Goal: Task Accomplishment & Management: Manage account settings

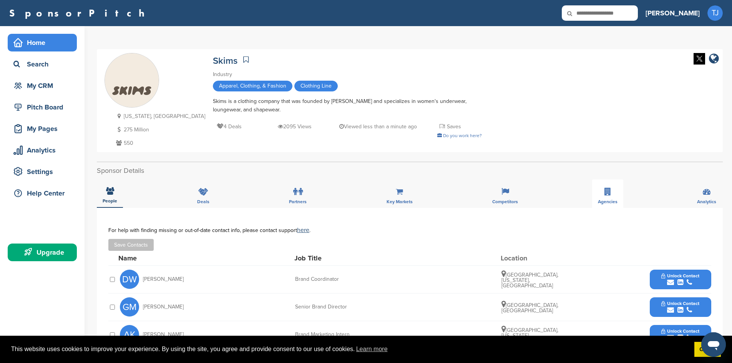
click at [42, 38] on div "Home" at bounding box center [44, 43] width 65 height 14
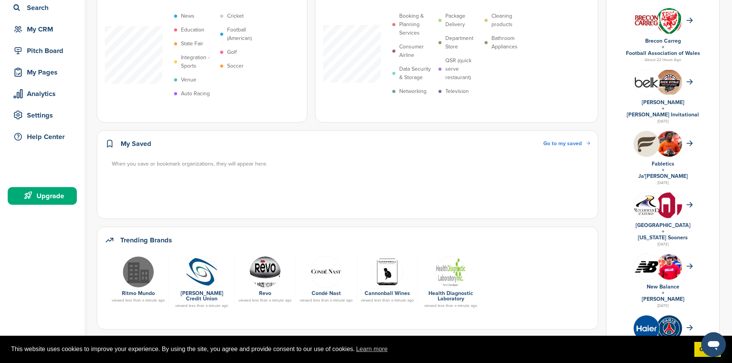
scroll to position [58, 0]
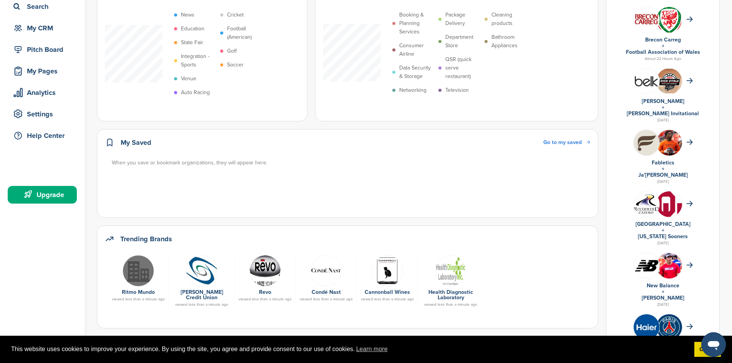
click at [678, 298] on link "Josh Allen" at bounding box center [663, 298] width 43 height 7
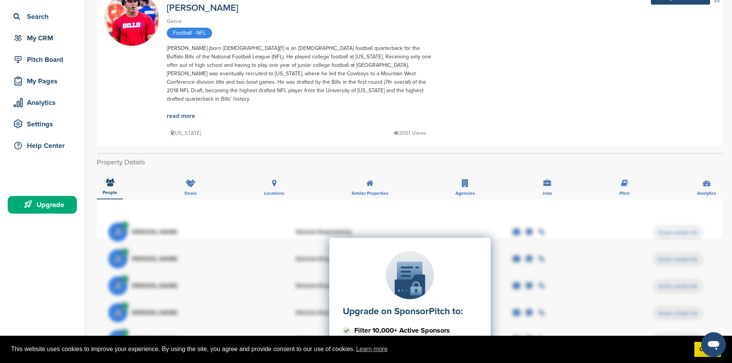
scroll to position [43, 0]
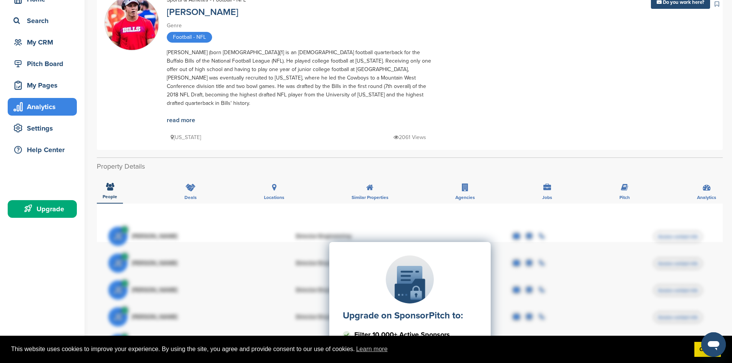
click at [36, 103] on div "Analytics" at bounding box center [44, 107] width 65 height 14
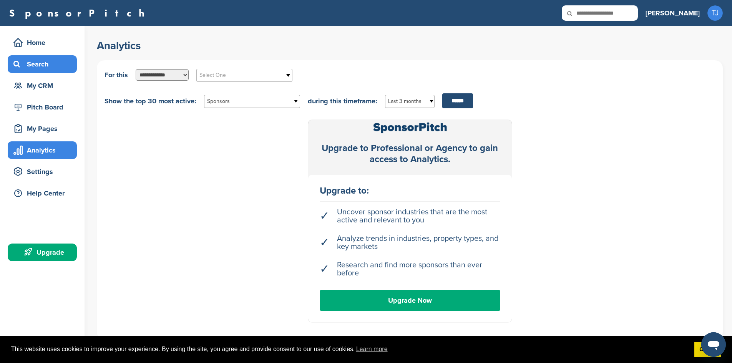
click at [43, 62] on div "Search" at bounding box center [44, 64] width 65 height 14
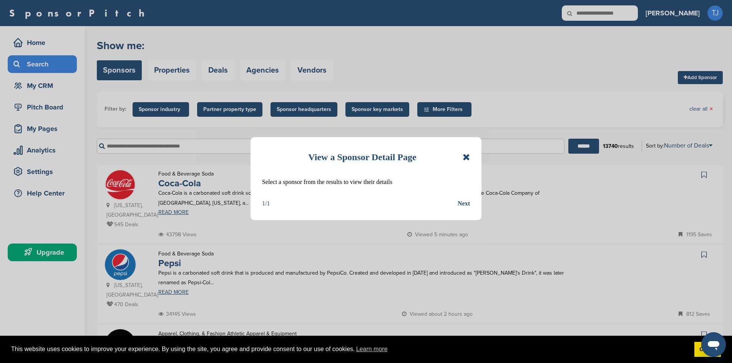
click at [467, 156] on icon at bounding box center [466, 157] width 7 height 9
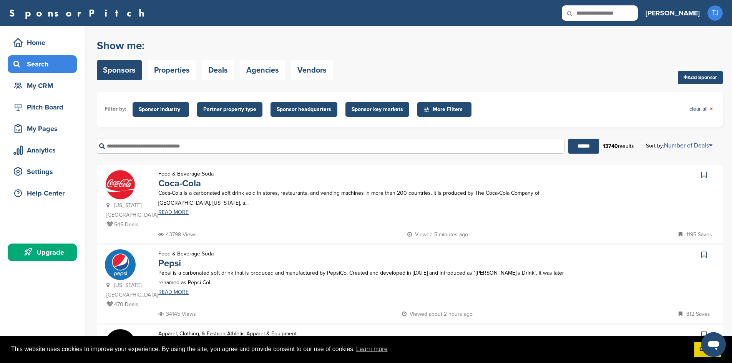
click at [304, 149] on input "text" at bounding box center [331, 146] width 468 height 15
click at [184, 65] on link "Properties" at bounding box center [172, 70] width 48 height 20
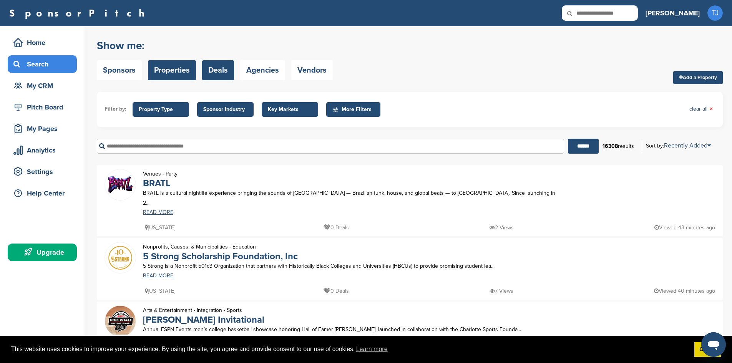
click at [216, 70] on link "Deals" at bounding box center [218, 70] width 32 height 20
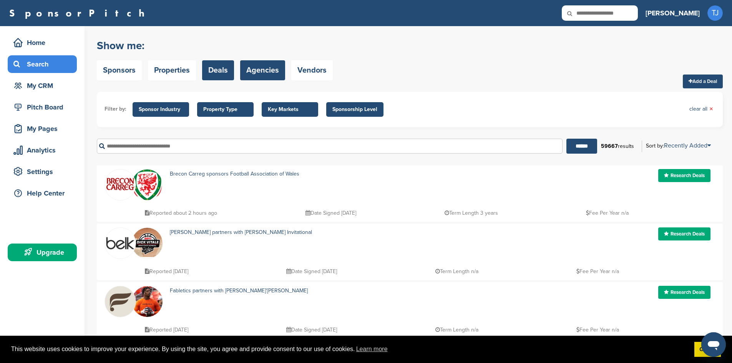
click at [262, 66] on link "Agencies" at bounding box center [262, 70] width 45 height 20
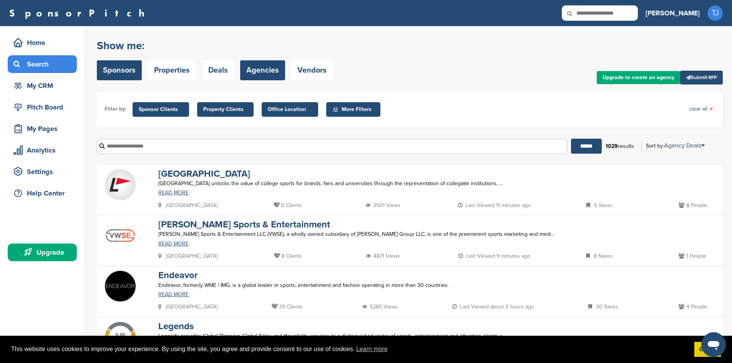
click at [132, 68] on link "Sponsors" at bounding box center [119, 70] width 45 height 20
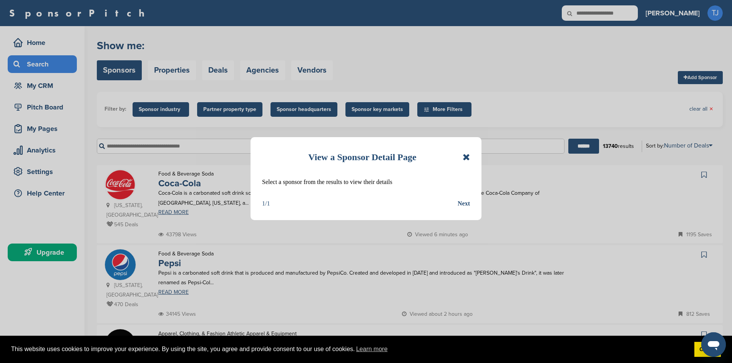
click at [468, 157] on icon at bounding box center [466, 157] width 7 height 9
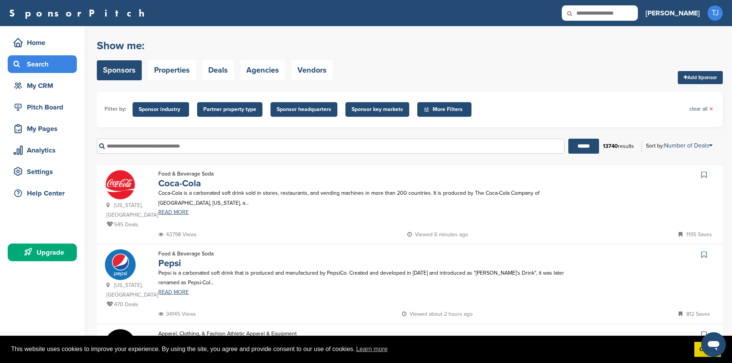
click at [353, 145] on input "text" at bounding box center [331, 146] width 468 height 15
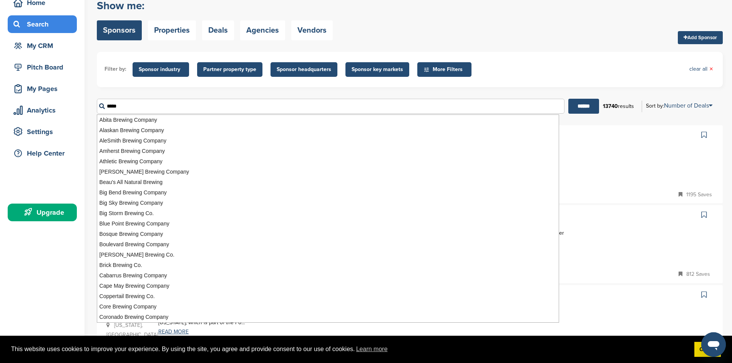
scroll to position [38, 0]
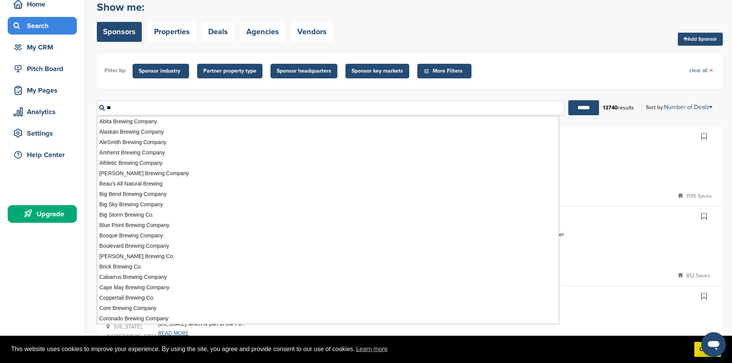
type input "*"
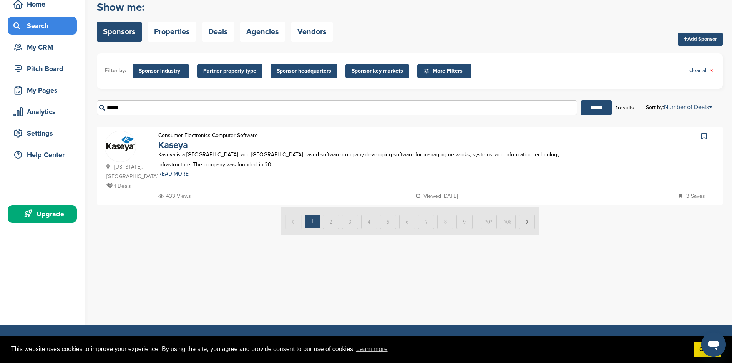
scroll to position [0, 0]
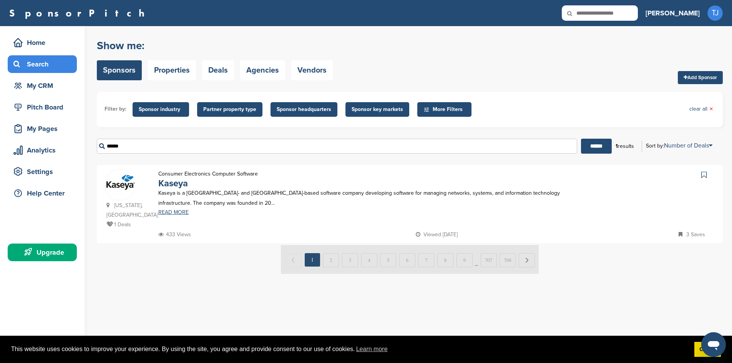
click at [170, 209] on div "Kaseya is a Dublin- and Miami-based software company developing software for ma…" at bounding box center [362, 201] width 423 height 27
click at [167, 214] on link "READ MORE" at bounding box center [362, 212] width 408 height 5
click at [424, 139] on input "******" at bounding box center [337, 146] width 480 height 15
type input "*"
click at [443, 111] on span "More Filters" at bounding box center [445, 109] width 44 height 8
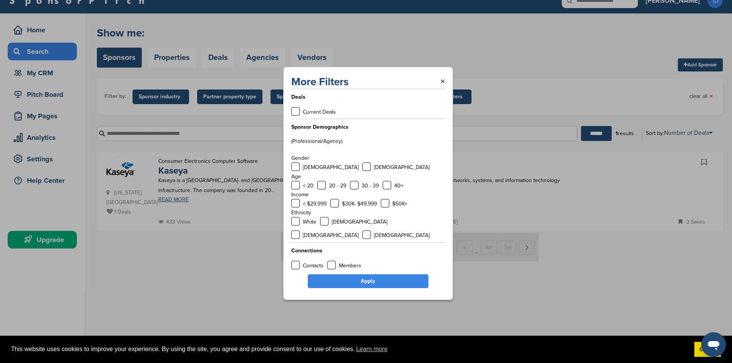
scroll to position [12, 0]
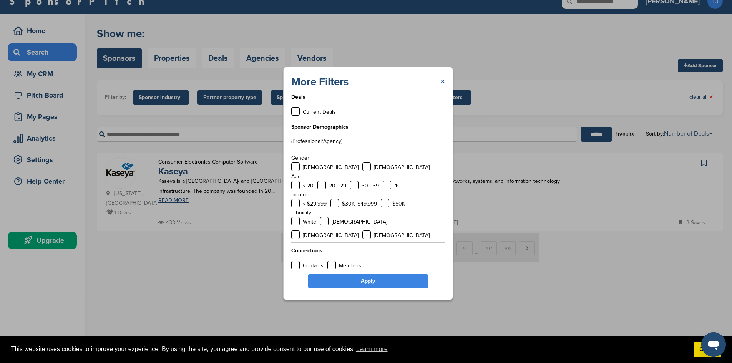
click at [444, 88] on link "×" at bounding box center [442, 82] width 5 height 14
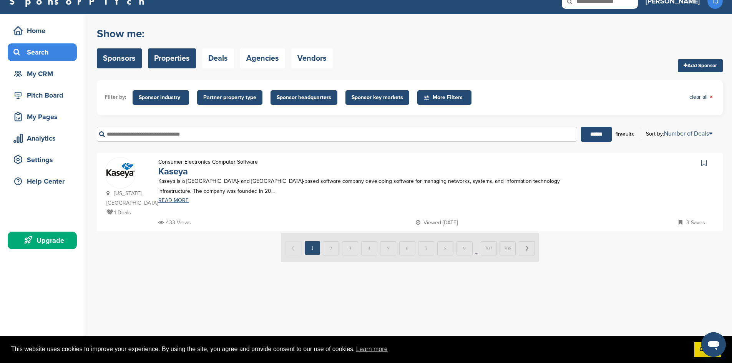
click at [179, 65] on link "Properties" at bounding box center [172, 58] width 48 height 20
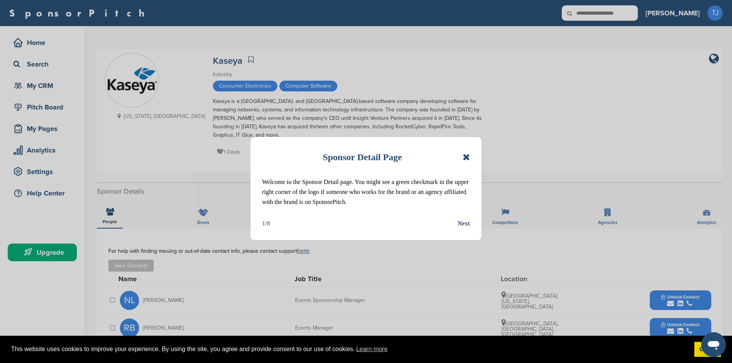
click at [463, 155] on icon at bounding box center [466, 157] width 7 height 9
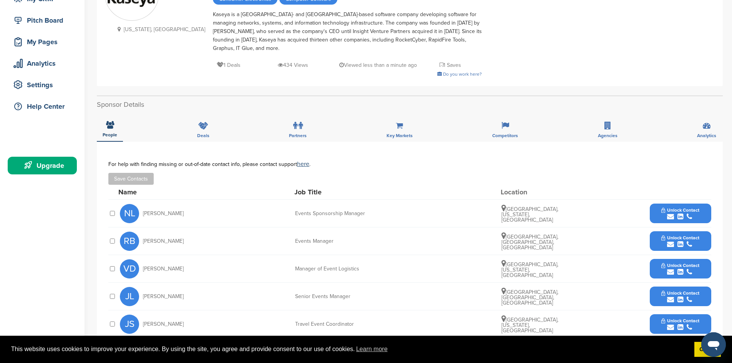
scroll to position [85, 0]
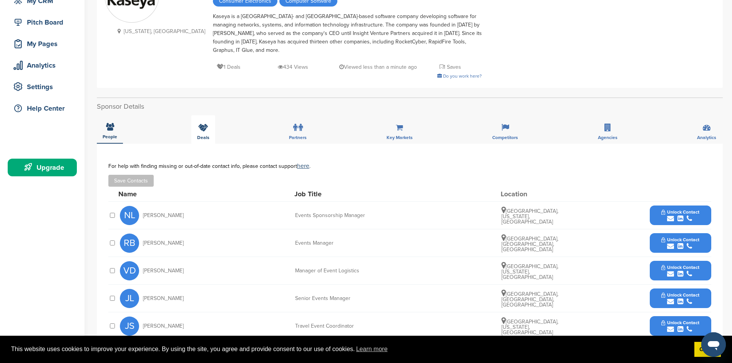
click at [203, 124] on icon at bounding box center [203, 128] width 10 height 8
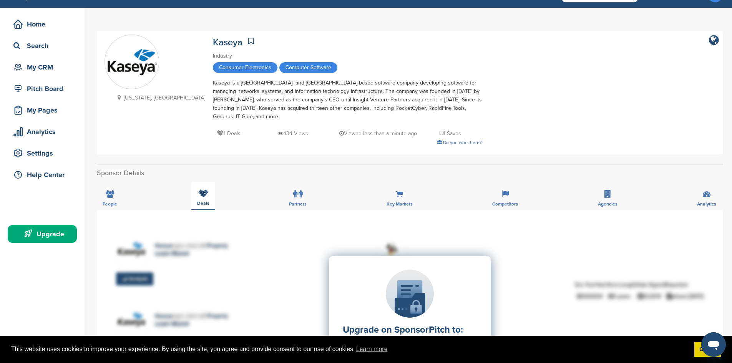
scroll to position [0, 0]
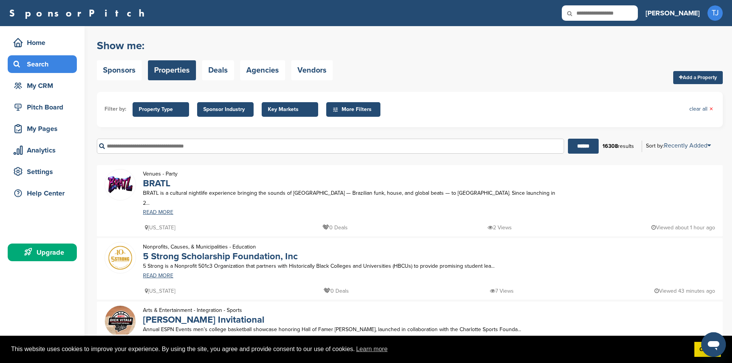
click at [279, 105] on span "Key Markets" at bounding box center [290, 109] width 44 height 8
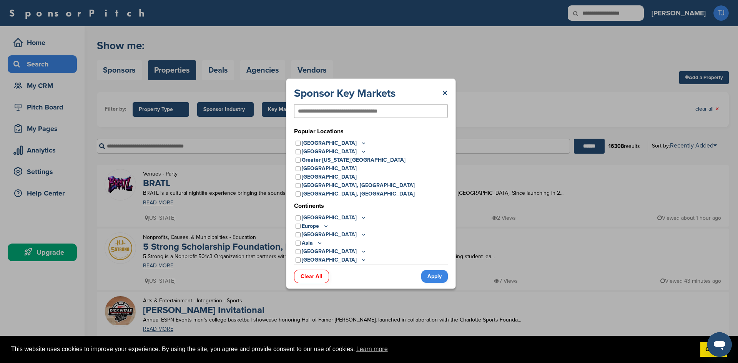
click at [333, 143] on p "[GEOGRAPHIC_DATA]" at bounding box center [334, 143] width 65 height 8
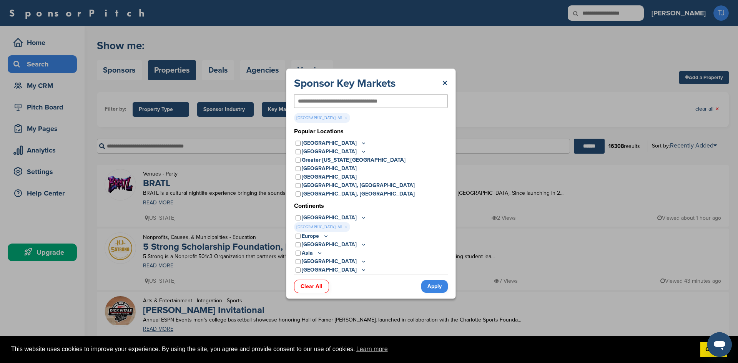
click at [360, 143] on icon at bounding box center [363, 143] width 6 height 7
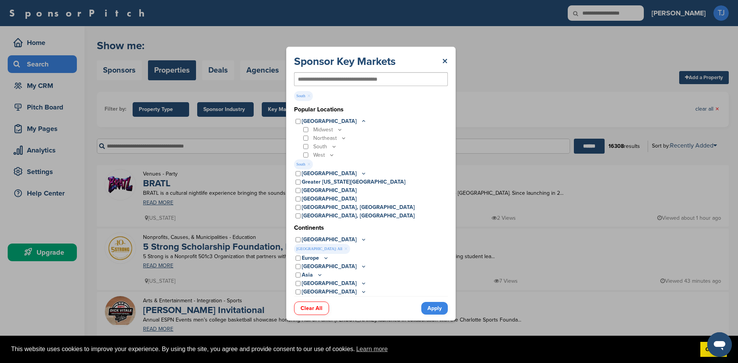
click at [332, 153] on icon at bounding box center [331, 155] width 6 height 7
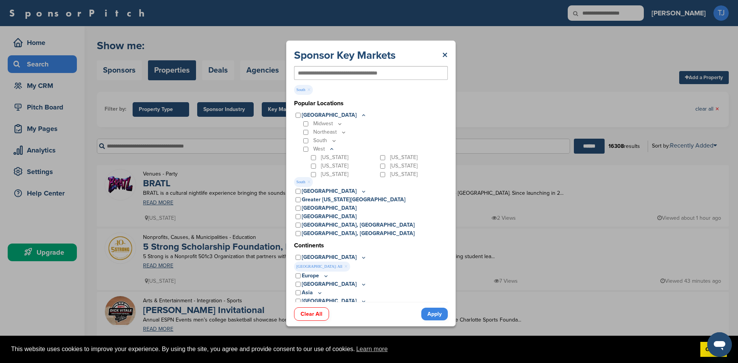
click at [331, 149] on icon at bounding box center [331, 148] width 3 height 1
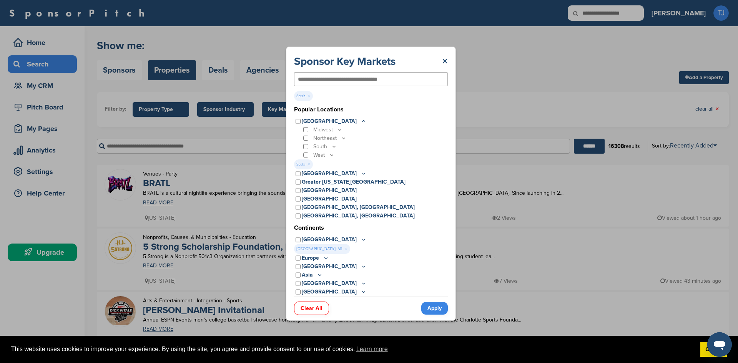
click at [333, 147] on icon at bounding box center [334, 146] width 6 height 7
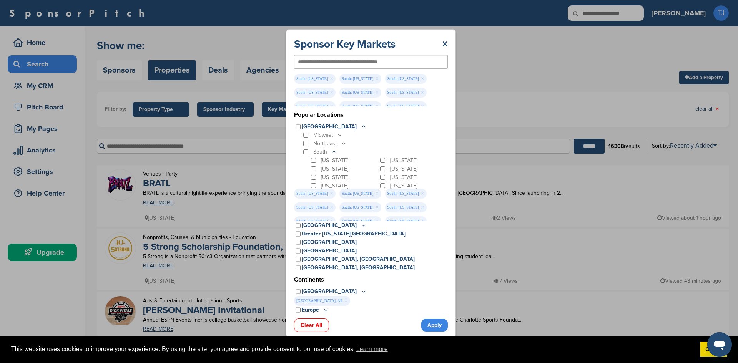
click at [378, 174] on div "[US_STATE]" at bounding box center [412, 177] width 69 height 8
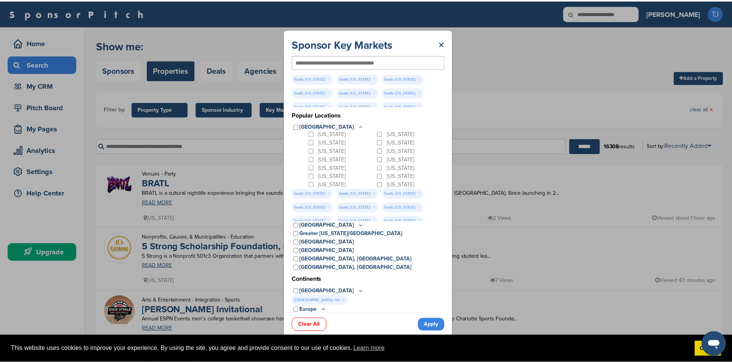
scroll to position [43, 0]
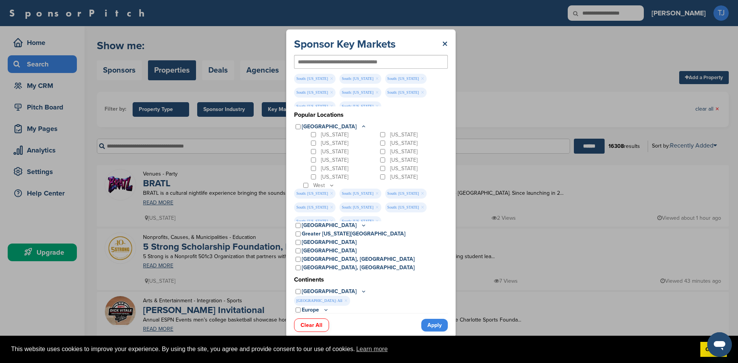
click at [313, 156] on div "[US_STATE]" at bounding box center [343, 160] width 69 height 8
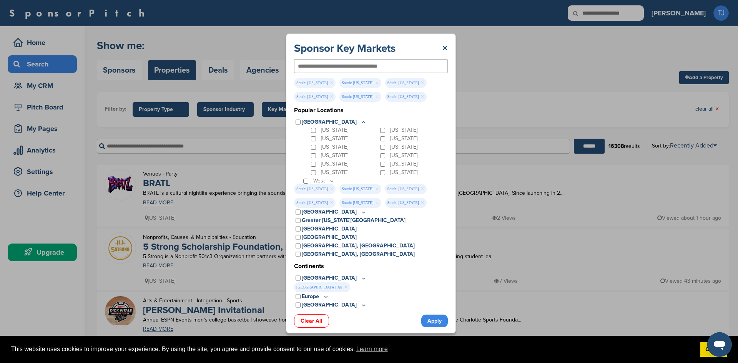
click at [313, 169] on div "[US_STATE]" at bounding box center [343, 172] width 69 height 8
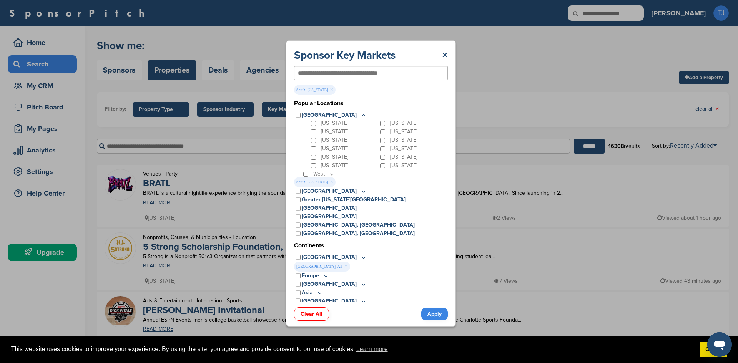
click at [429, 312] on link "Apply" at bounding box center [434, 314] width 27 height 13
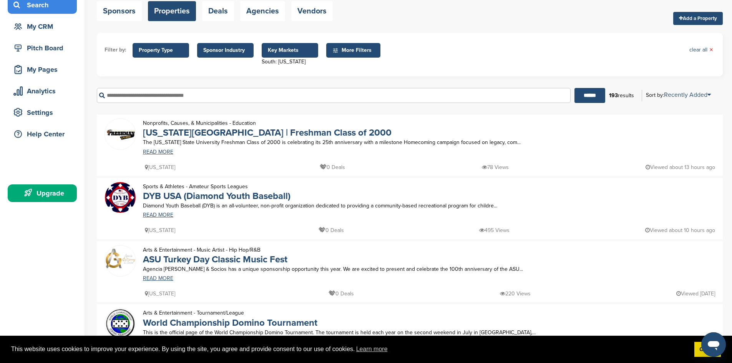
scroll to position [0, 0]
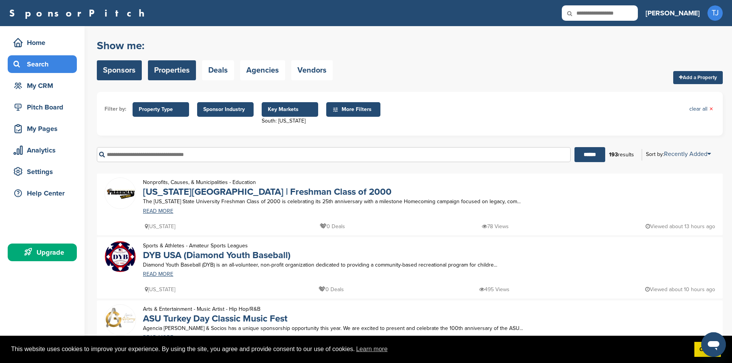
click at [130, 74] on link "Sponsors" at bounding box center [119, 70] width 45 height 20
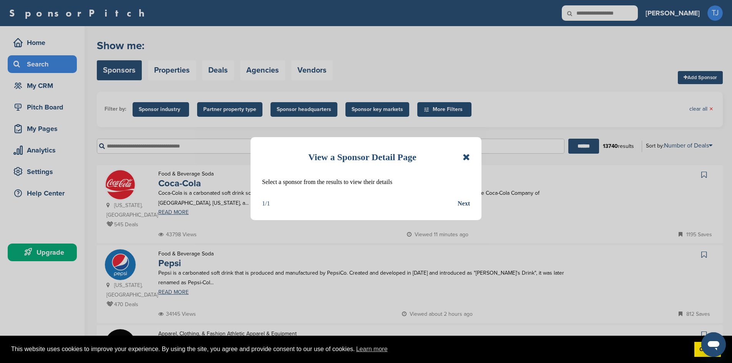
click at [467, 157] on icon at bounding box center [466, 157] width 7 height 9
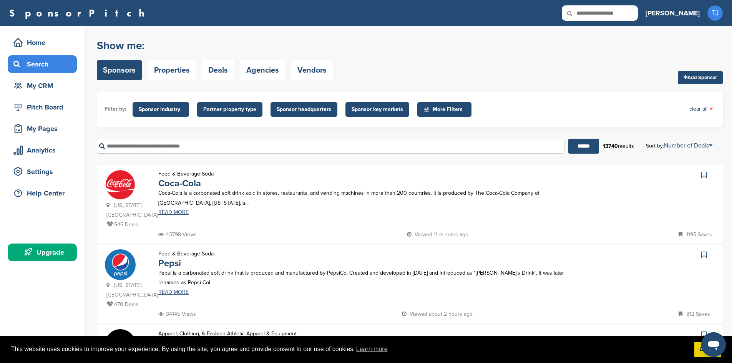
click at [444, 108] on span "More Filters" at bounding box center [445, 109] width 44 height 8
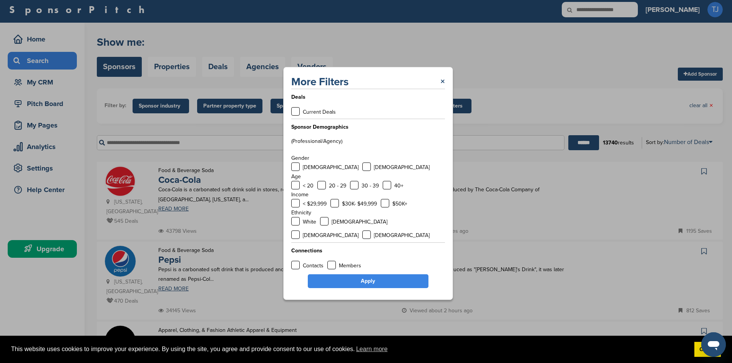
scroll to position [3, 0]
click at [443, 87] on link "×" at bounding box center [442, 82] width 5 height 14
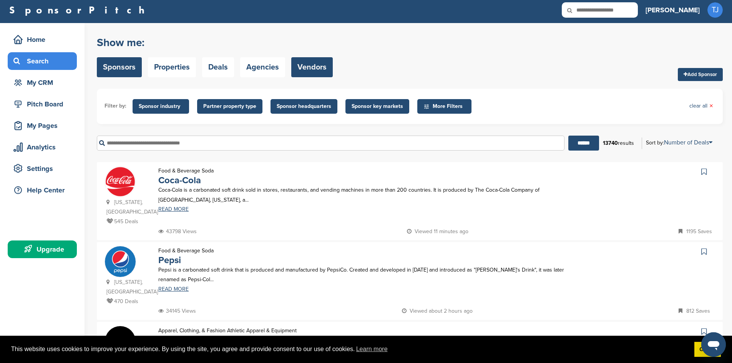
click at [313, 71] on link "Vendors" at bounding box center [311, 67] width 41 height 20
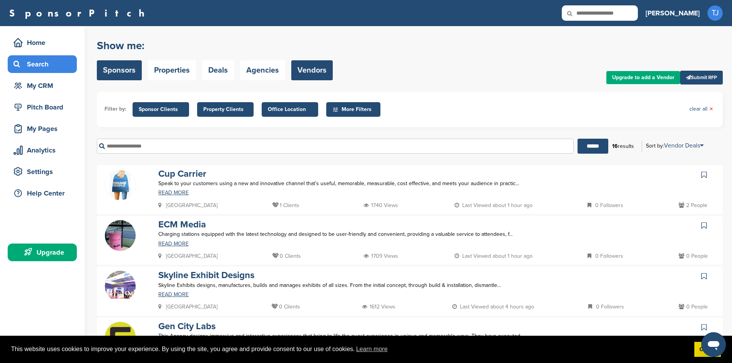
click at [118, 68] on link "Sponsors" at bounding box center [119, 70] width 45 height 20
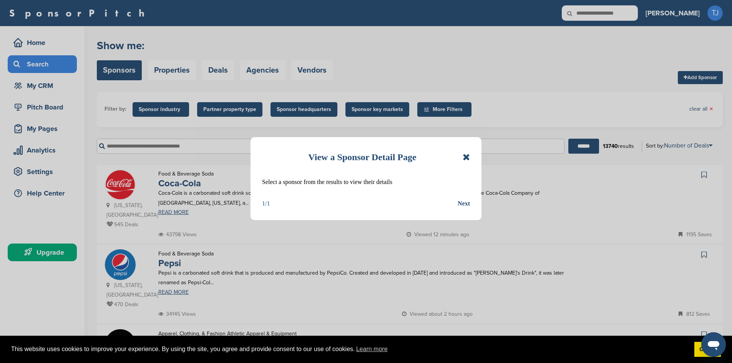
click at [463, 203] on div "Next" at bounding box center [464, 204] width 12 height 10
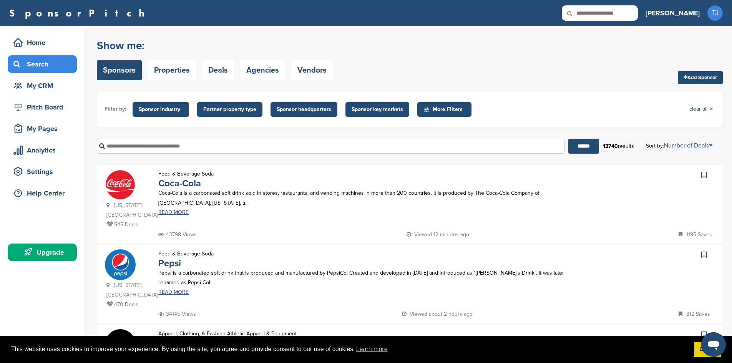
click at [377, 110] on span "Sponsor key markets" at bounding box center [376, 109] width 51 height 8
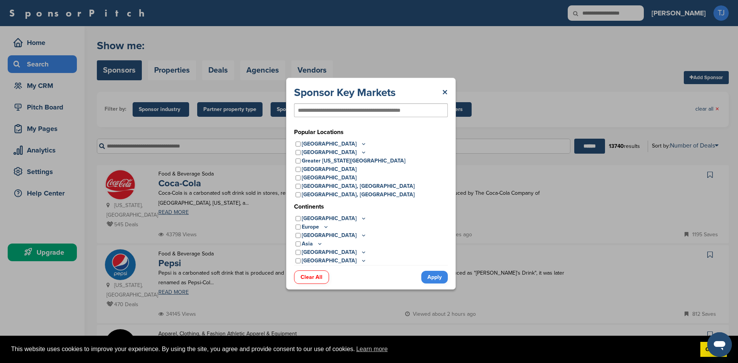
click at [360, 142] on icon at bounding box center [363, 144] width 6 height 7
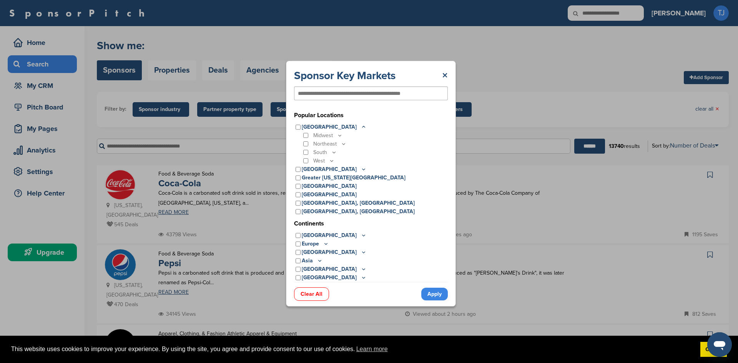
click at [333, 151] on icon at bounding box center [334, 152] width 6 height 7
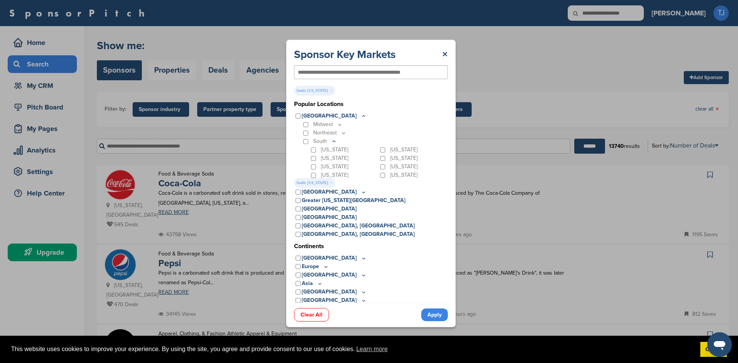
click at [433, 314] on link "Apply" at bounding box center [434, 314] width 27 height 13
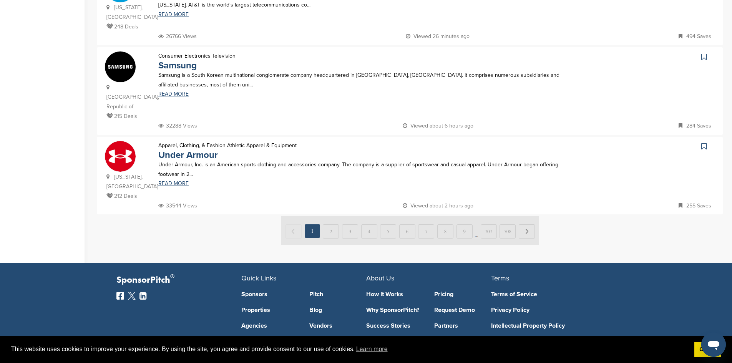
scroll to position [768, 0]
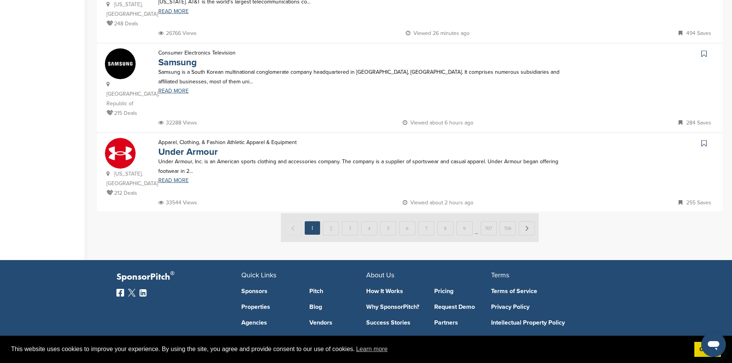
click at [388, 213] on img at bounding box center [410, 227] width 258 height 29
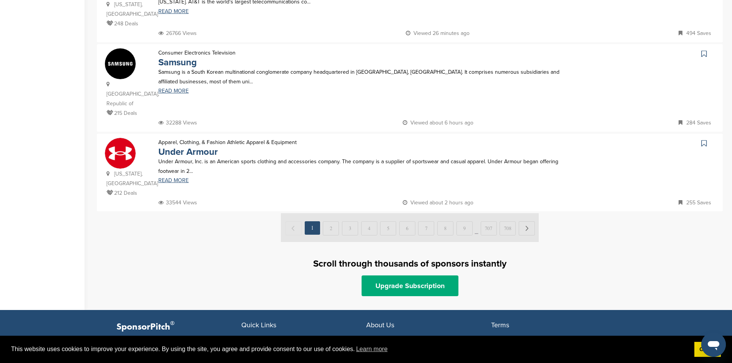
click at [329, 213] on img at bounding box center [410, 227] width 258 height 29
click at [330, 213] on img at bounding box center [410, 227] width 258 height 29
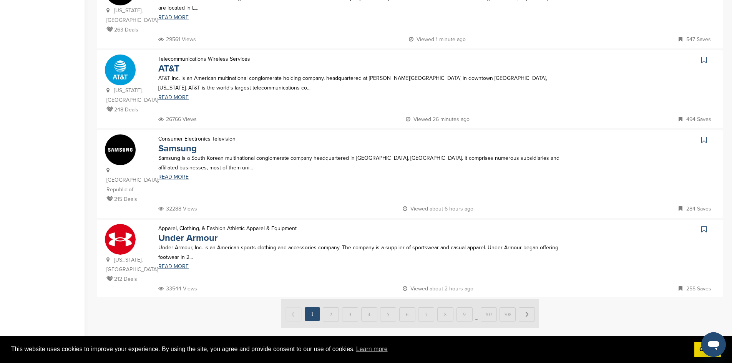
scroll to position [680, 0]
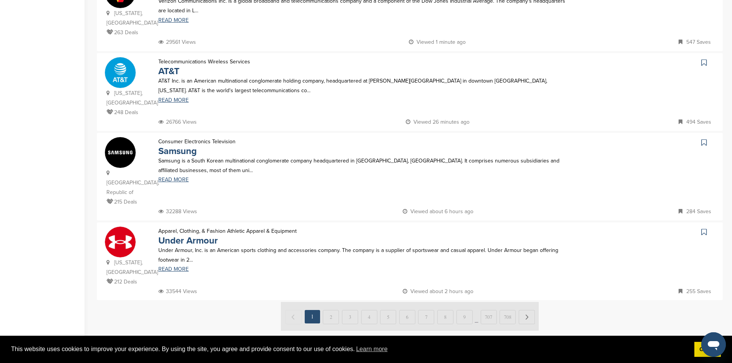
click at [294, 302] on img at bounding box center [410, 316] width 258 height 29
click at [324, 302] on img at bounding box center [410, 316] width 258 height 29
click at [331, 302] on img at bounding box center [410, 316] width 258 height 29
click at [379, 302] on img at bounding box center [410, 316] width 258 height 29
click at [530, 302] on img at bounding box center [410, 316] width 258 height 29
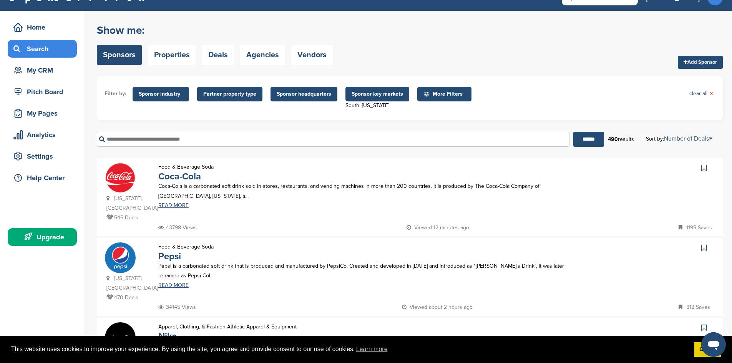
scroll to position [0, 0]
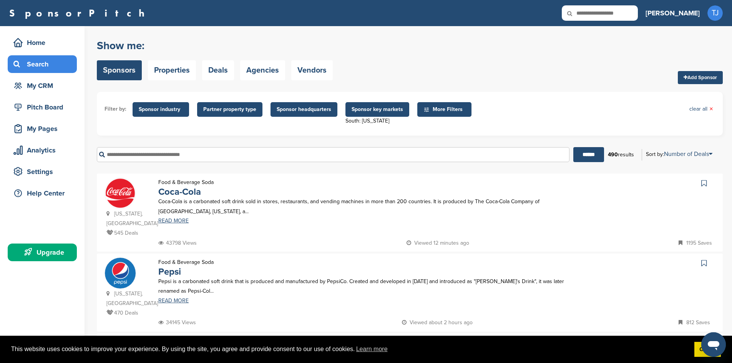
click at [46, 257] on div "Upgrade" at bounding box center [44, 252] width 65 height 14
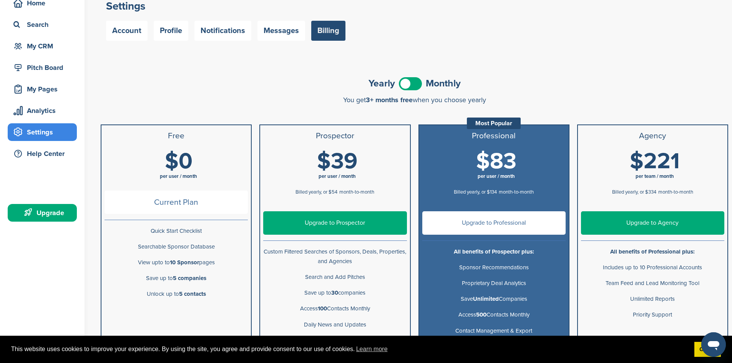
scroll to position [40, 0]
click at [413, 83] on span at bounding box center [410, 83] width 23 height 13
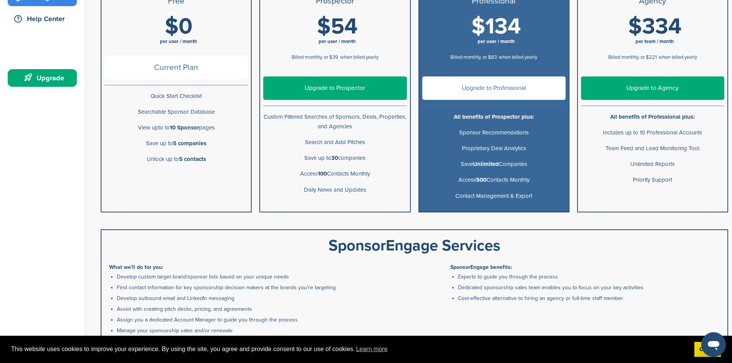
scroll to position [177, 0]
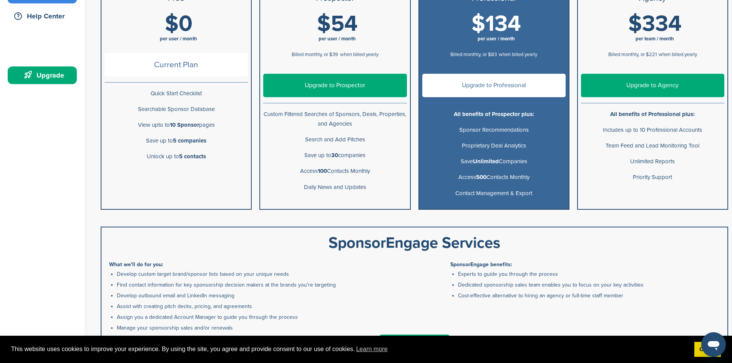
click at [685, 86] on link "Upgrade to Agency" at bounding box center [652, 85] width 143 height 23
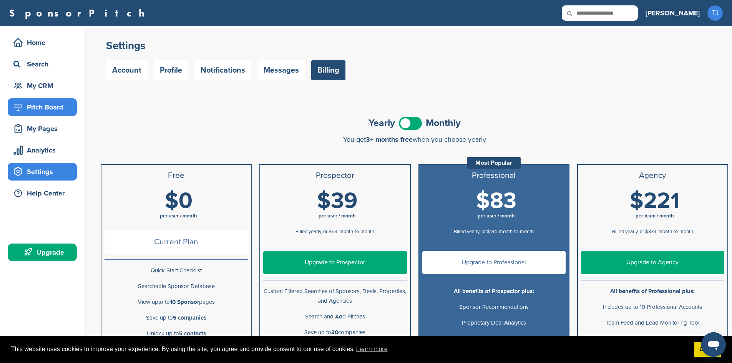
click at [59, 103] on div "Pitch Board" at bounding box center [44, 107] width 65 height 14
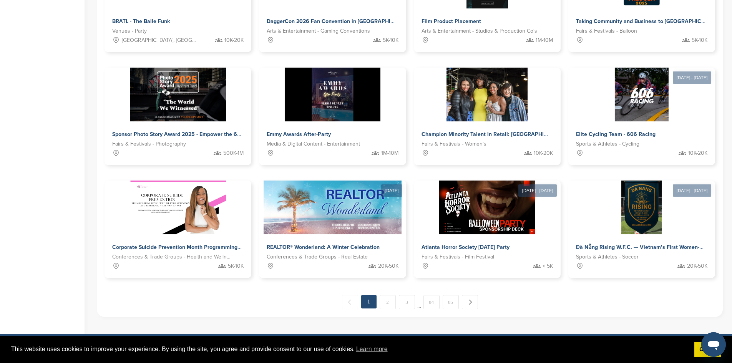
scroll to position [314, 0]
